Goal: Information Seeking & Learning: Check status

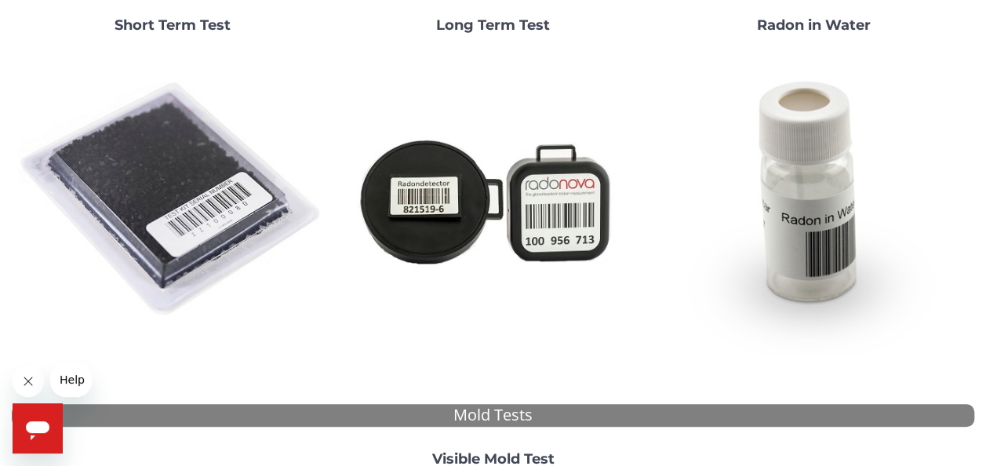
scroll to position [213, 0]
click at [577, 220] on img at bounding box center [493, 199] width 308 height 308
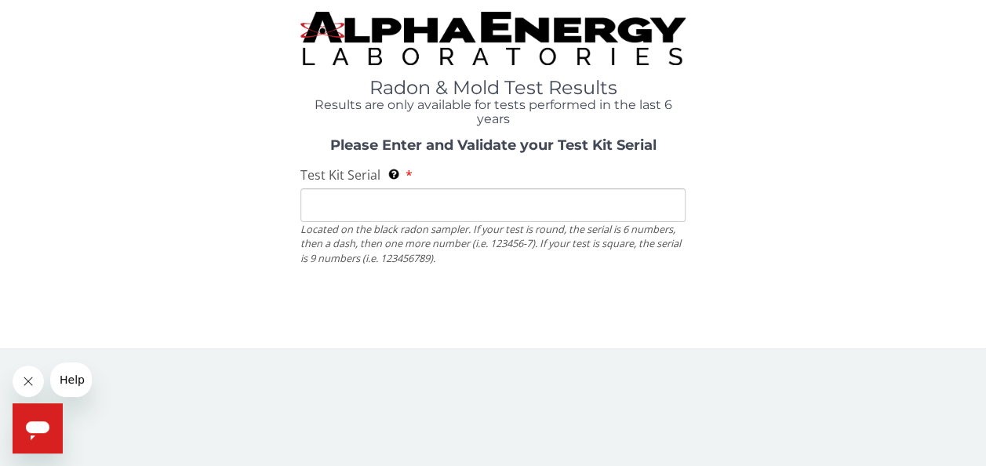
scroll to position [0, 0]
click at [577, 220] on input "Test Kit Serial Located on the black radon sampler. If your test is round, the …" at bounding box center [499, 206] width 390 height 34
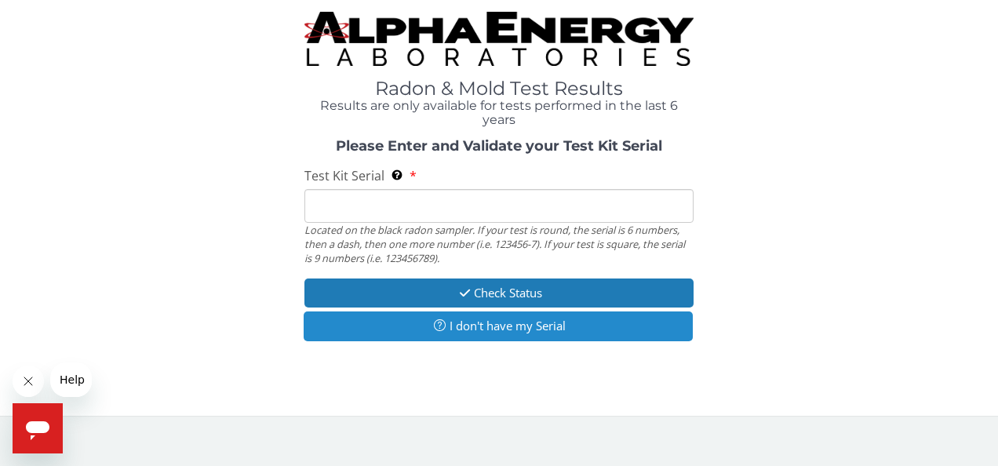
click at [547, 323] on button "I don't have my Serial" at bounding box center [499, 325] width 390 height 29
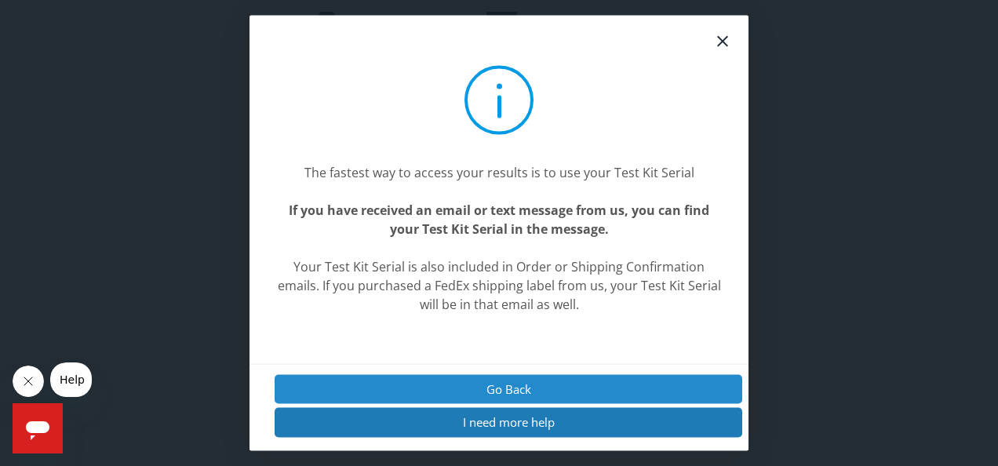
click at [478, 381] on button "Go Back" at bounding box center [508, 389] width 467 height 29
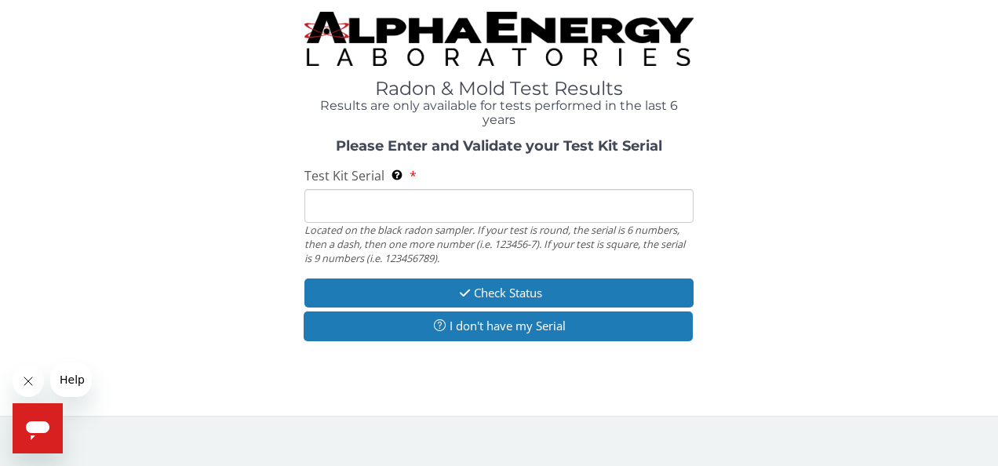
click at [439, 210] on input "Test Kit Serial Located on the black radon sampler. If your test is round, the …" at bounding box center [499, 206] width 390 height 34
paste input "AE17449"
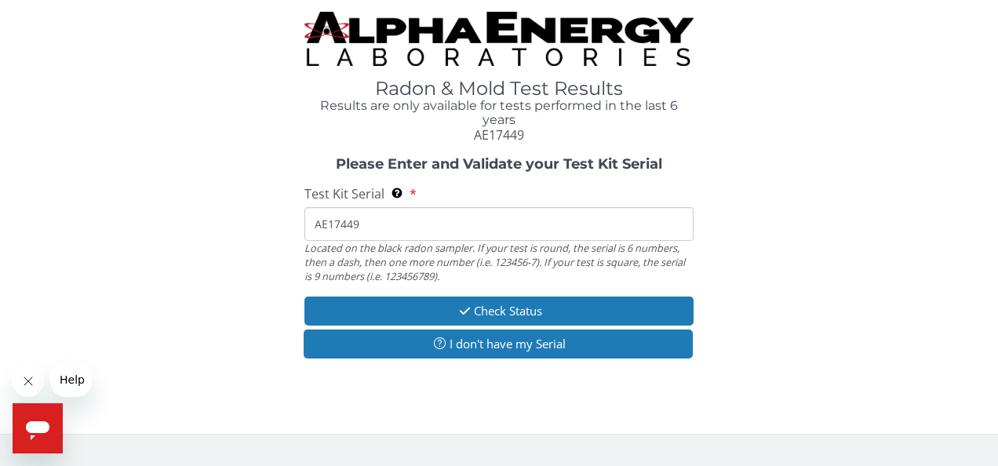
type input "AE17449"
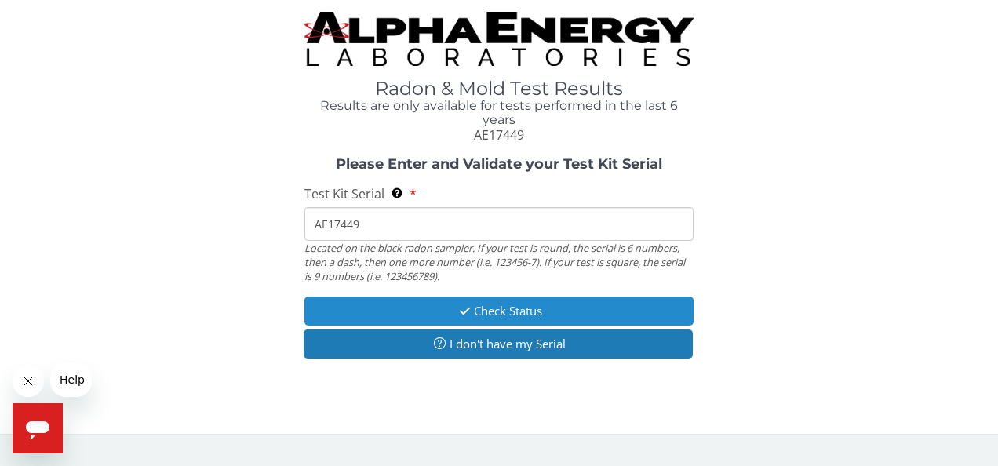
click at [461, 306] on icon "button" at bounding box center [465, 311] width 18 height 12
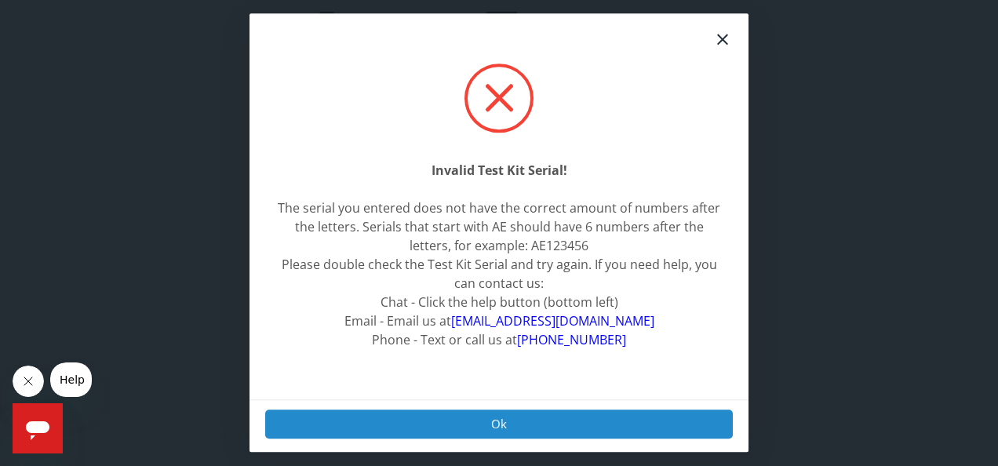
click at [535, 427] on button "Ok" at bounding box center [498, 423] width 467 height 29
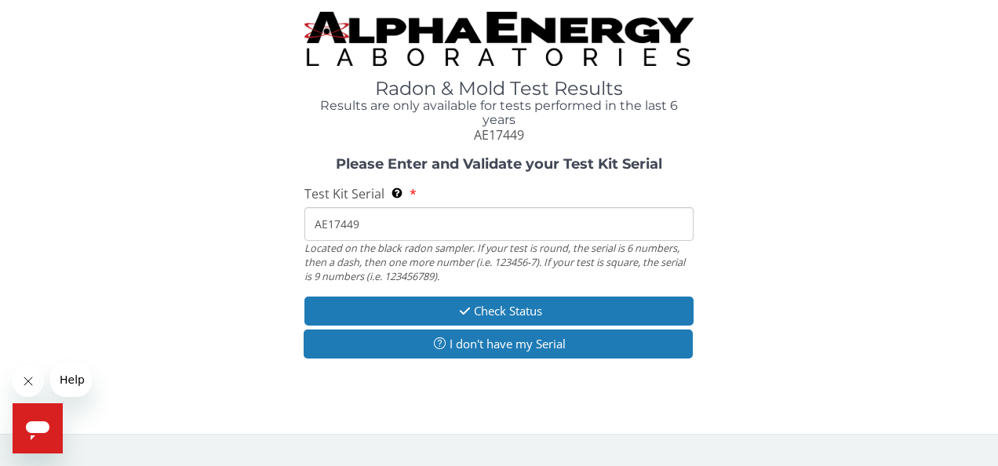
drag, startPoint x: 463, startPoint y: 236, endPoint x: 253, endPoint y: 261, distance: 211.7
click at [253, 261] on div "Please Enter and Validate your Test Kit Serial Test Kit Serial Located on the b…" at bounding box center [499, 260] width 974 height 206
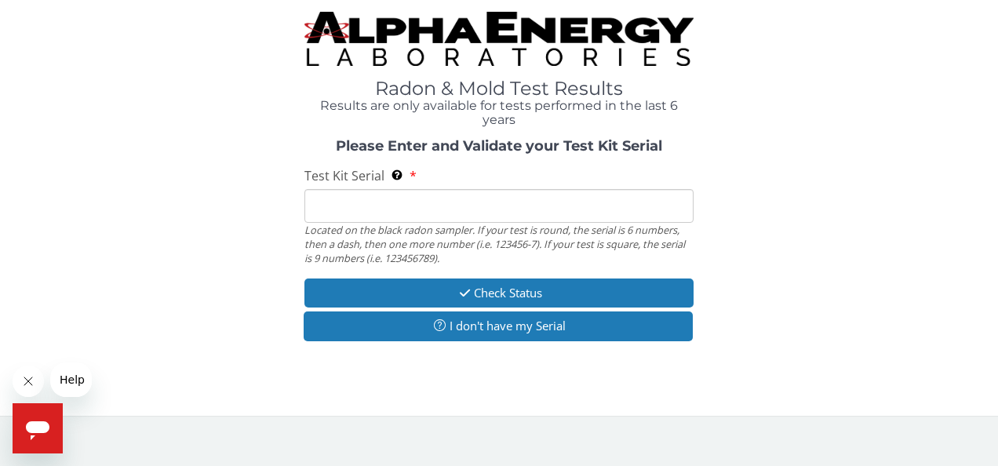
paste input "AT100234152"
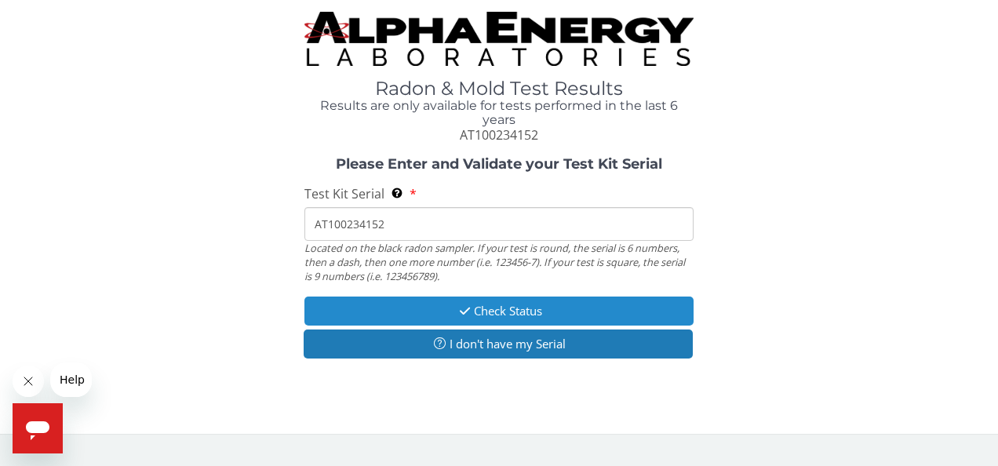
type input "AT100234152"
click at [383, 317] on button "Check Status" at bounding box center [499, 310] width 390 height 29
